Goal: Entertainment & Leisure: Consume media (video, audio)

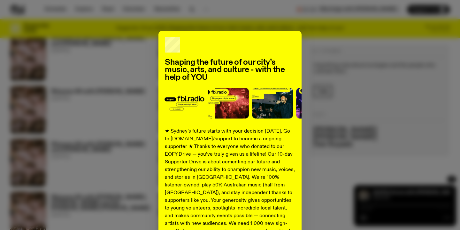
scroll to position [303, 0]
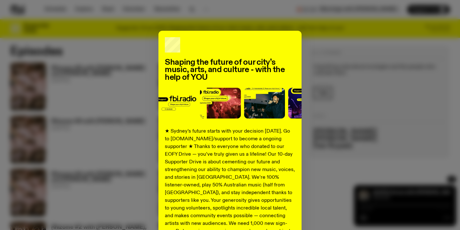
click at [282, 15] on div "Shaping the future of our city’s music, arts, and culture - with the help of YO…" at bounding box center [230, 115] width 460 height 230
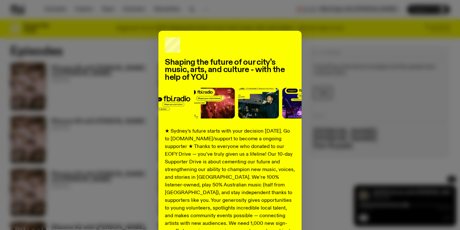
click at [147, 63] on div "Shaping the future of our city’s music, arts, and culture - with the help of YO…" at bounding box center [230, 162] width 440 height 263
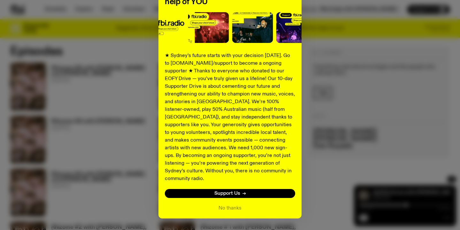
scroll to position [87, 0]
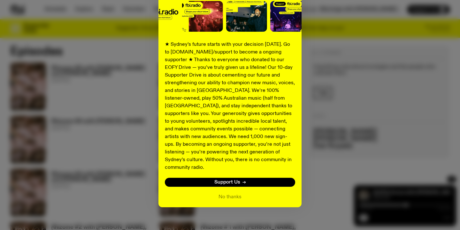
drag, startPoint x: 235, startPoint y: 186, endPoint x: 230, endPoint y: 183, distance: 6.1
click at [234, 193] on button "No thanks" at bounding box center [230, 197] width 23 height 8
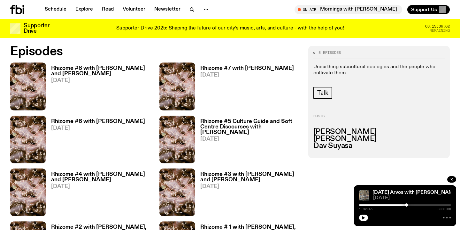
click at [82, 70] on h3 "Rhizome #8 with [PERSON_NAME] and [PERSON_NAME]" at bounding box center [101, 71] width 101 height 11
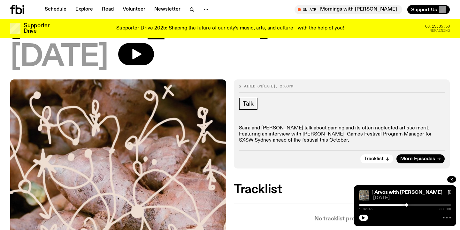
scroll to position [102, 0]
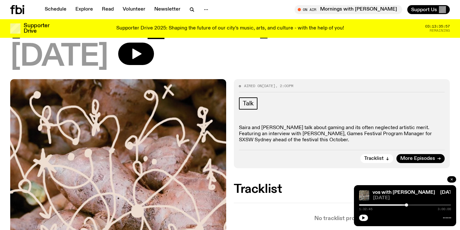
click at [451, 179] on icon "button" at bounding box center [452, 179] width 4 height 4
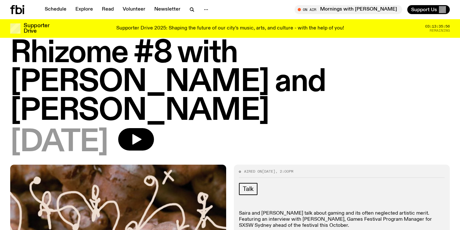
scroll to position [15, 0]
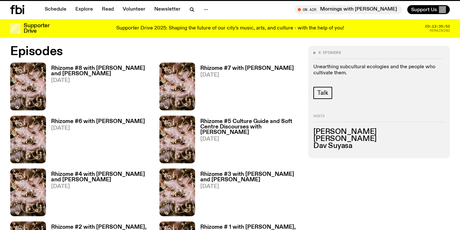
scroll to position [325, 0]
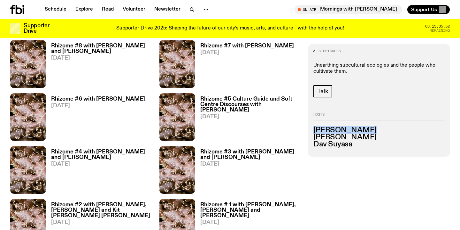
drag, startPoint x: 363, startPoint y: 130, endPoint x: 314, endPoint y: 129, distance: 49.6
click at [313, 129] on div "8 episodes Unearthing subcultural ecologies and the people who cultivate them. …" at bounding box center [380, 100] width 142 height 112
click at [322, 129] on h3 "[PERSON_NAME]" at bounding box center [379, 130] width 131 height 7
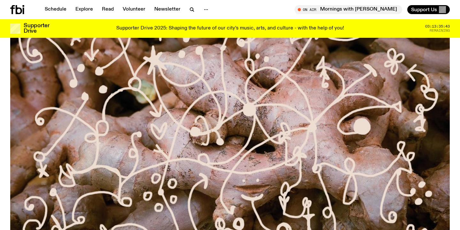
scroll to position [263, 0]
